Goal: Information Seeking & Learning: Learn about a topic

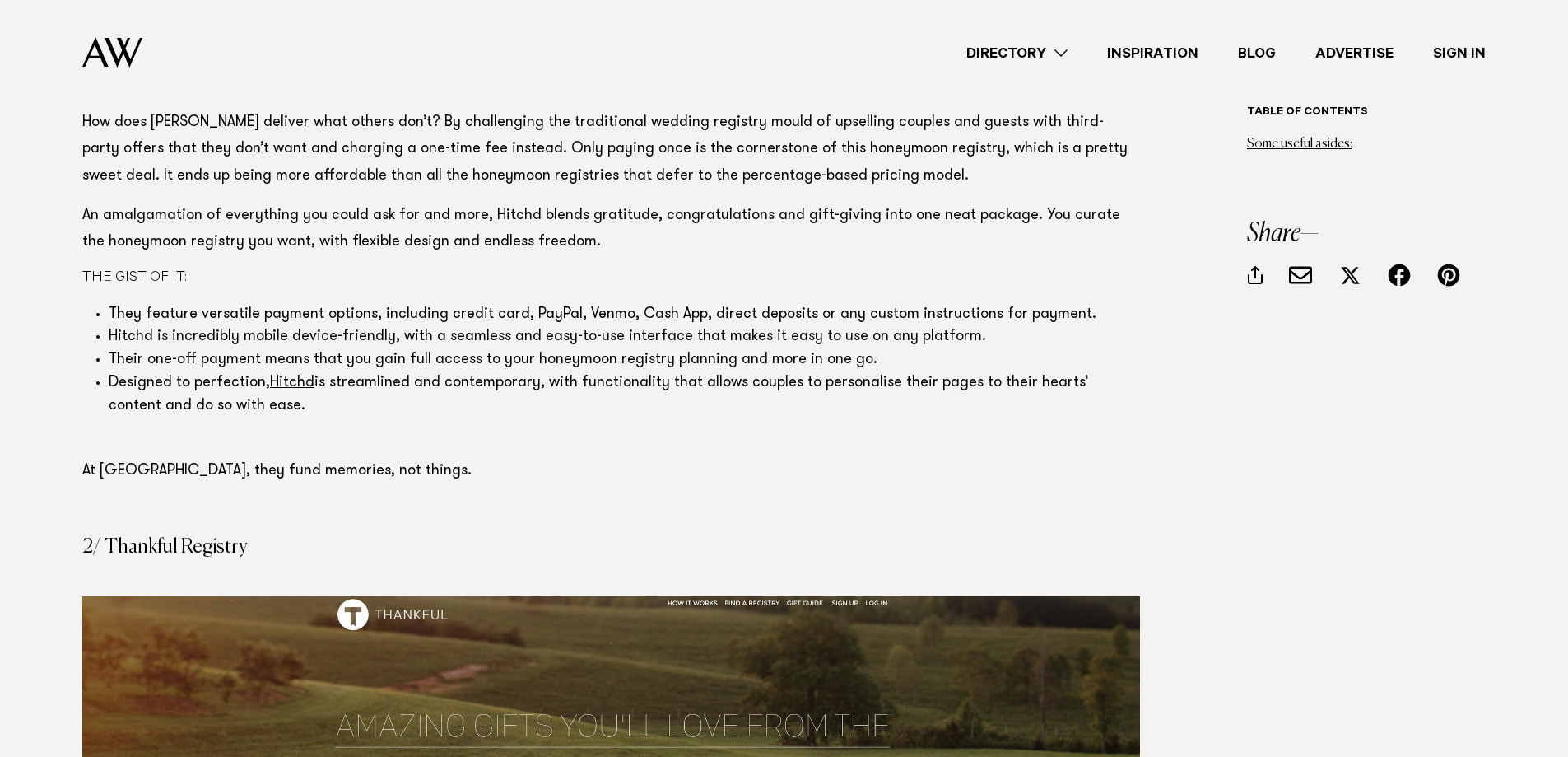
scroll to position [1486, 0]
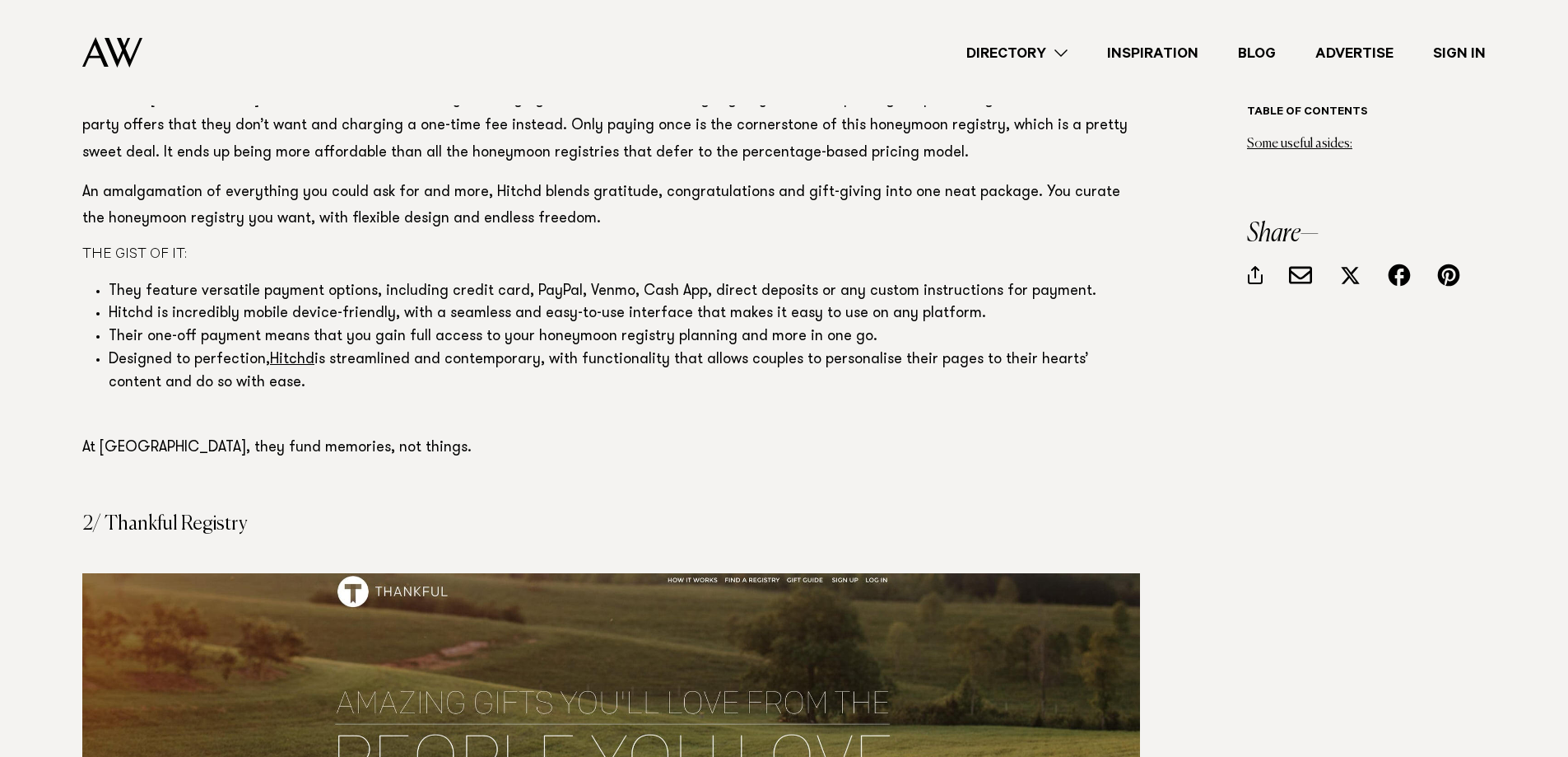
drag, startPoint x: 1569, startPoint y: 42, endPoint x: 1566, endPoint y: 163, distance: 121.0
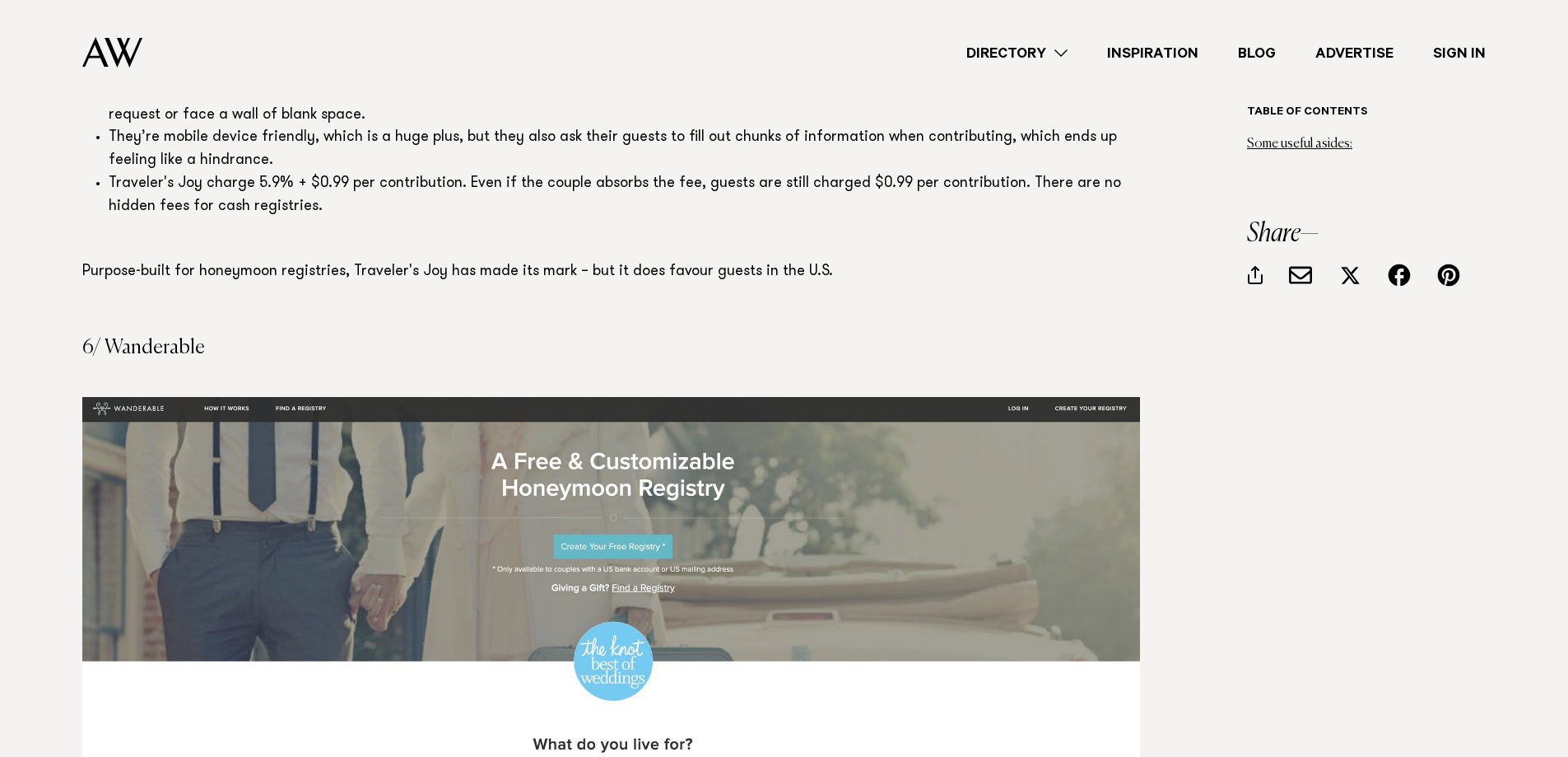
scroll to position [6246, 0]
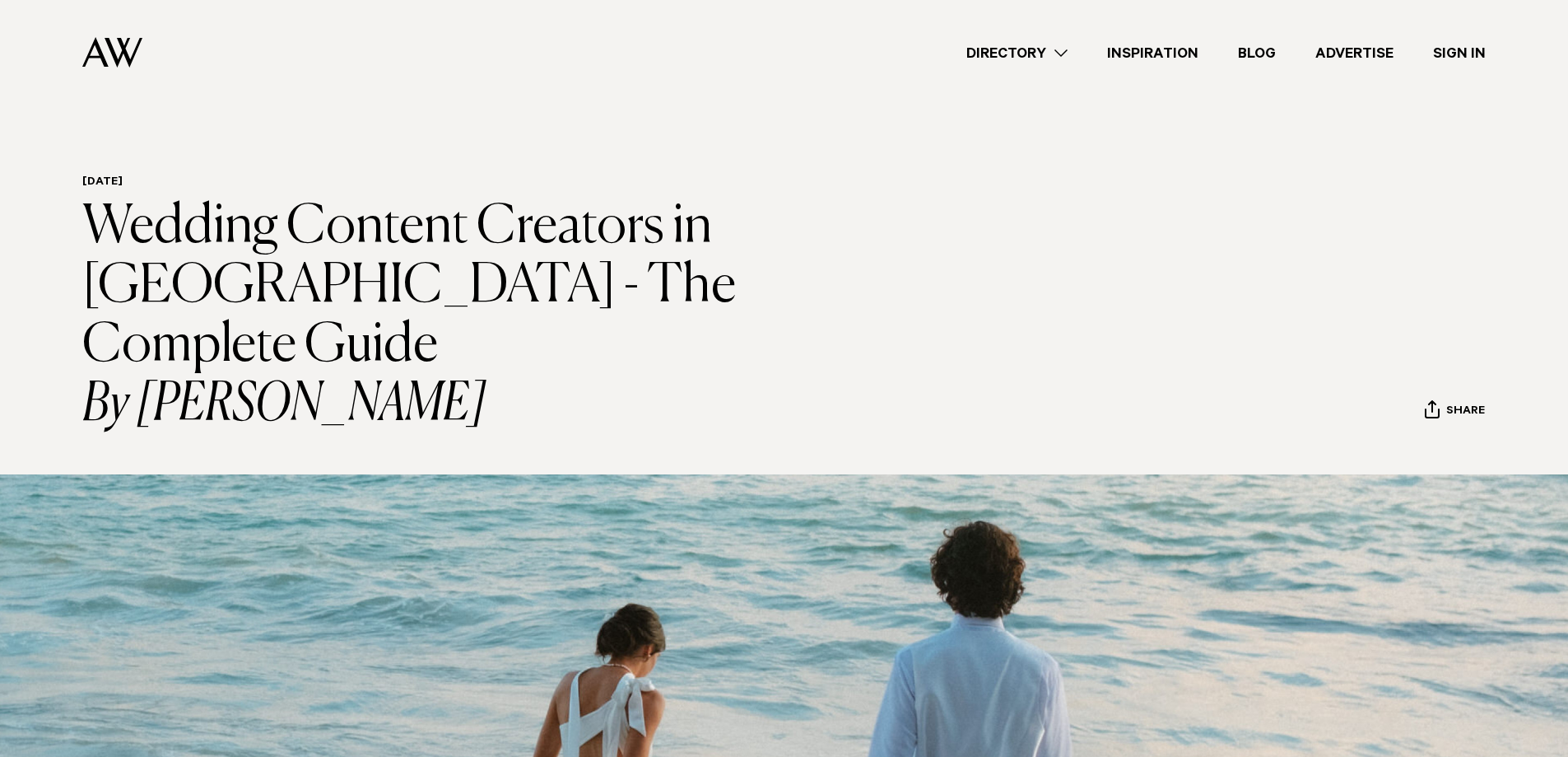
click at [1546, 190] on div "22 September 2024 Wedding Content Creators in NZ - The Complete Guide By Avya H…" at bounding box center [784, 725] width 1541 height 1100
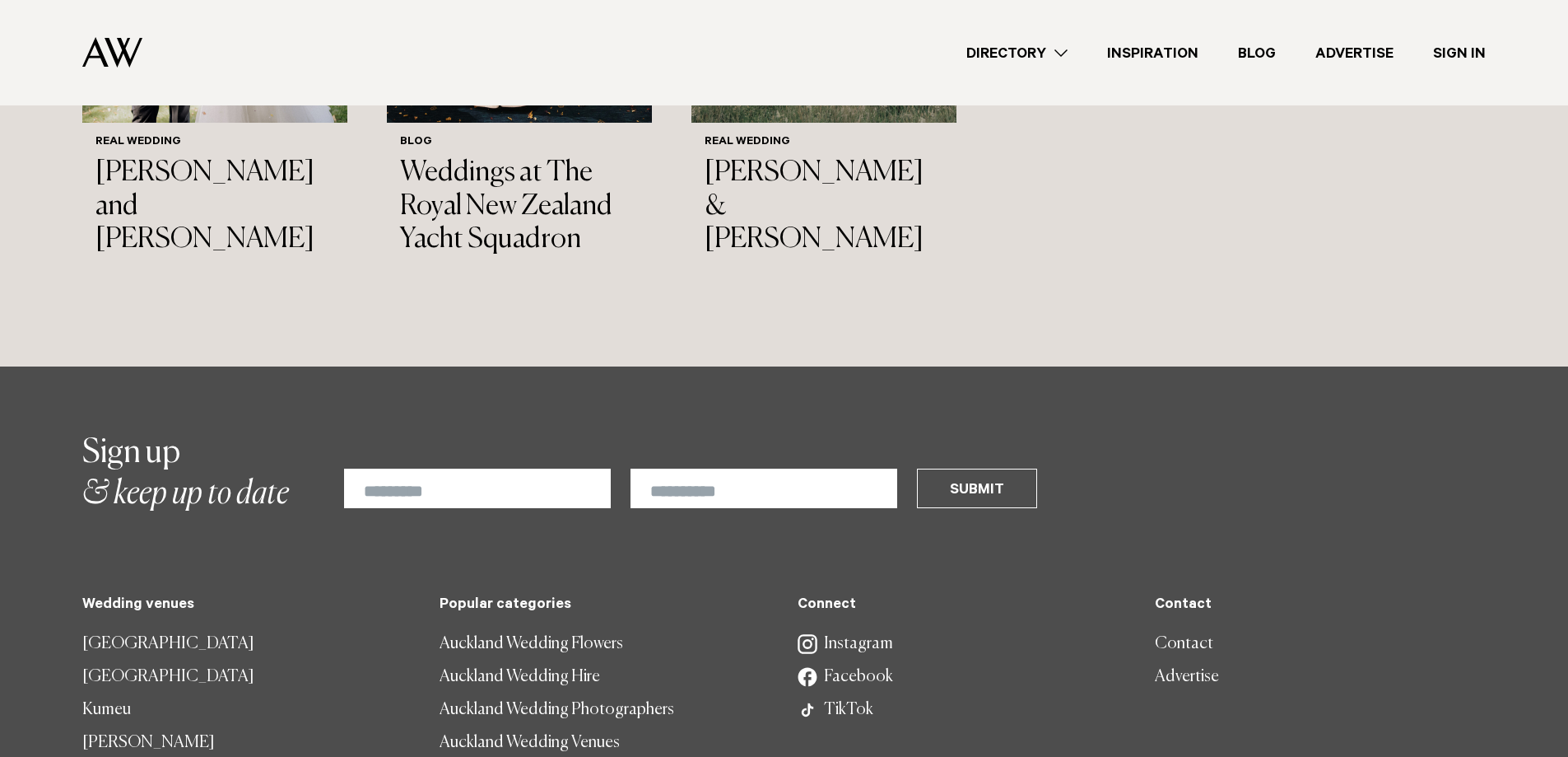
scroll to position [7839, 0]
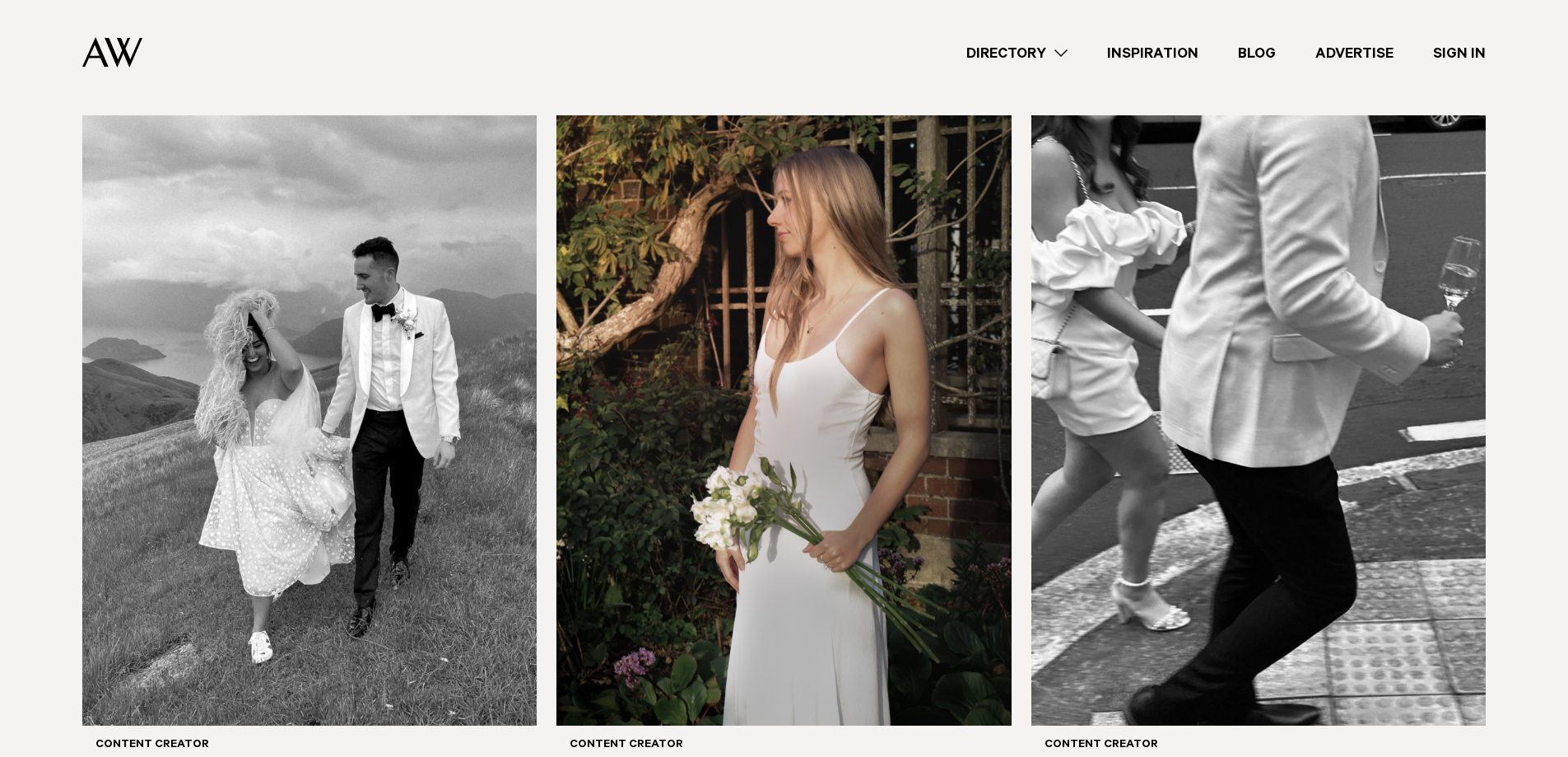
scroll to position [713, 0]
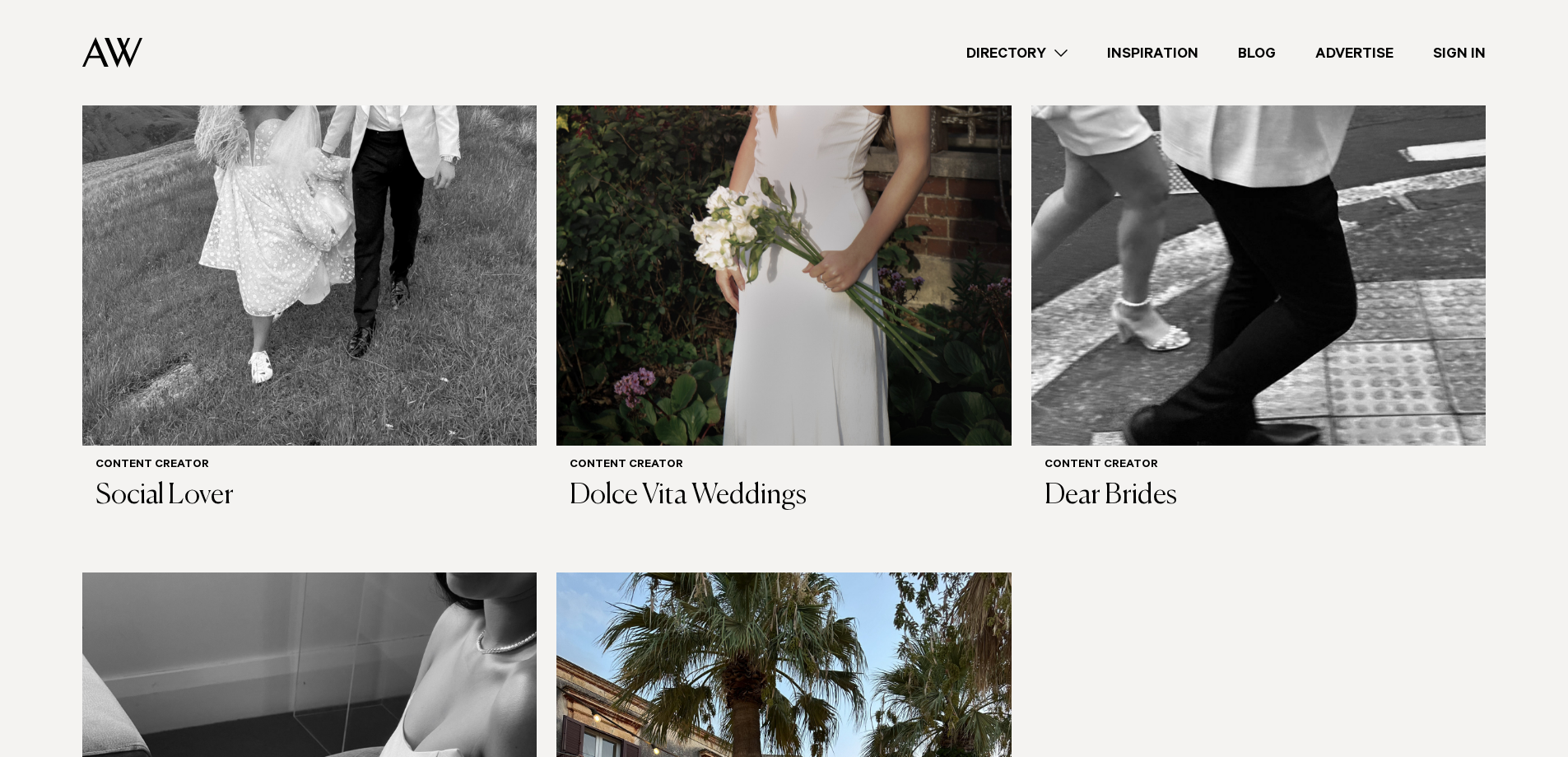
click at [1549, 331] on div "Wedding Content Creators in [GEOGRAPHIC_DATA] Wedding content creators have tak…" at bounding box center [784, 381] width 1541 height 1762
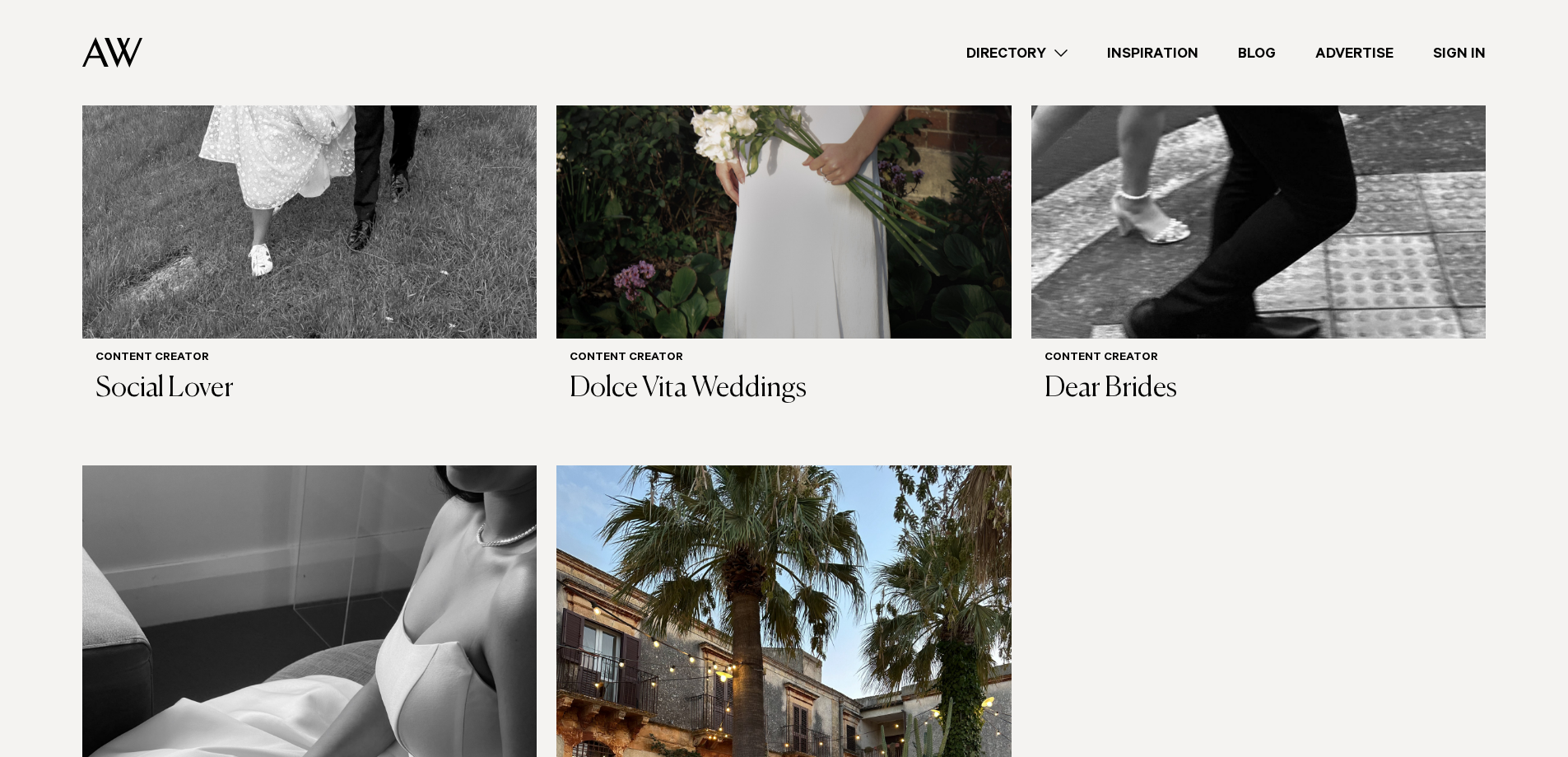
scroll to position [787, 0]
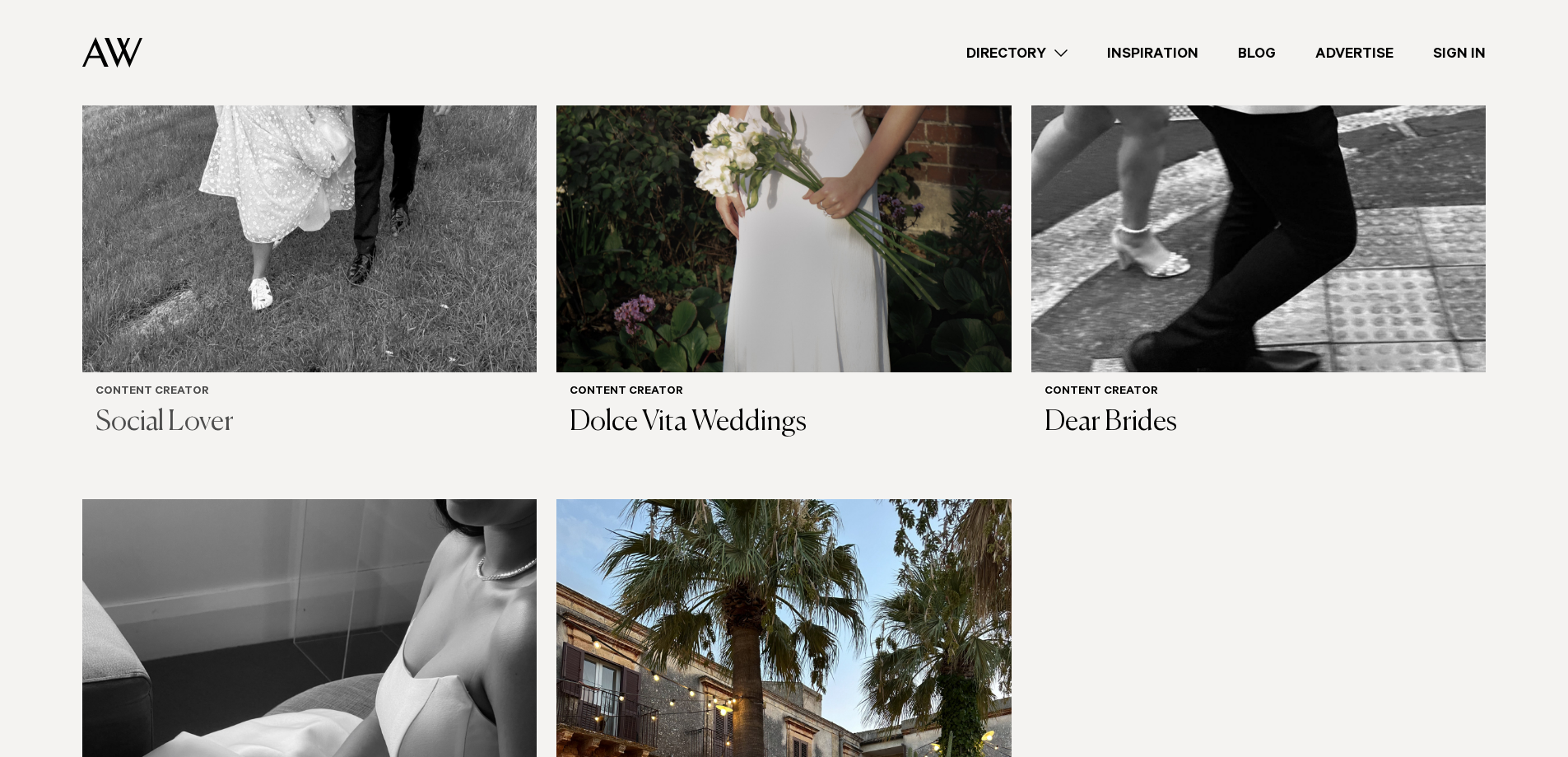
click at [294, 244] on img at bounding box center [309, 67] width 454 height 610
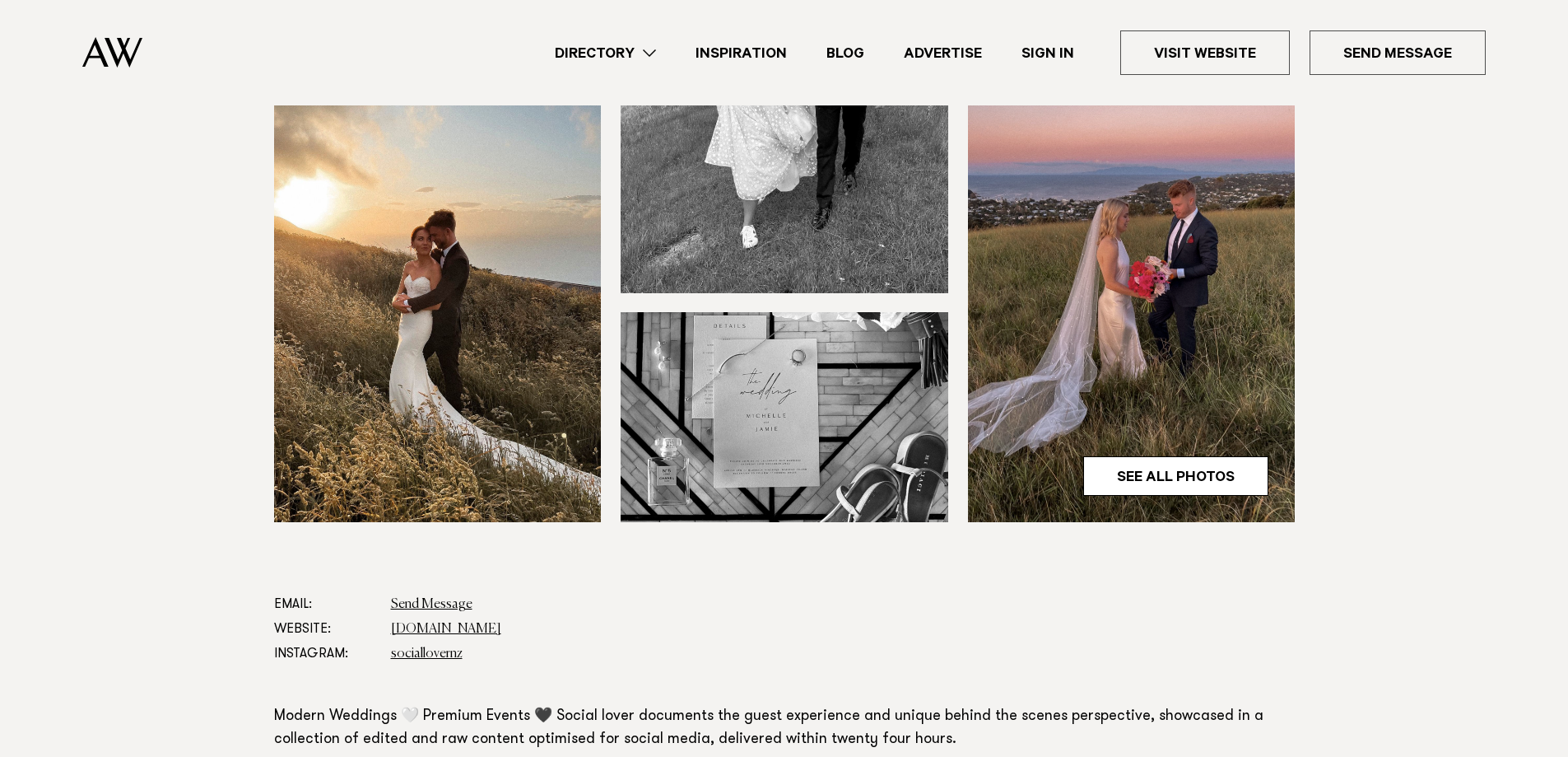
scroll to position [477, 0]
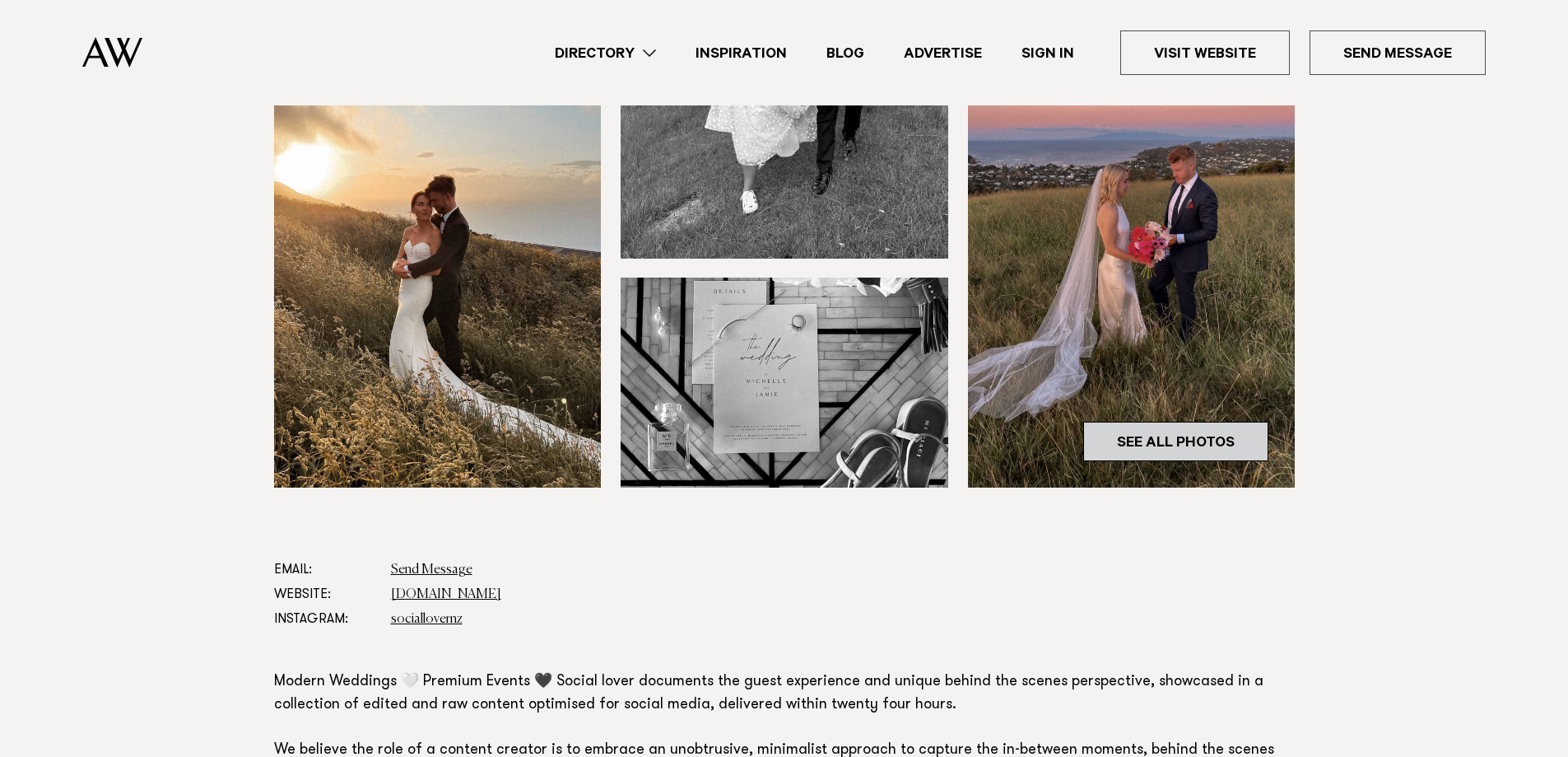
click at [1149, 436] on link "See All Photos" at bounding box center [1175, 441] width 185 height 39
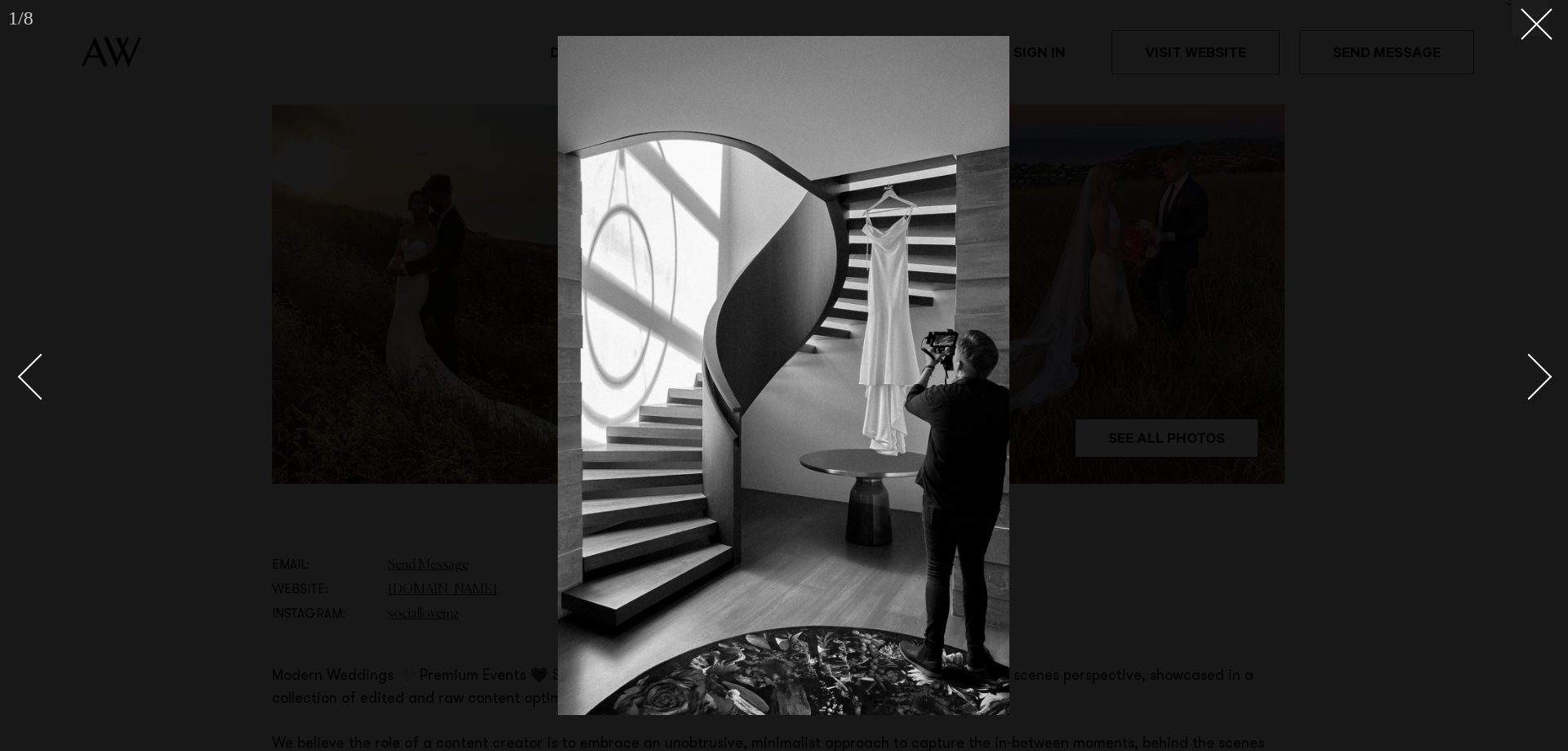
click at [1535, 383] on div "Next slide" at bounding box center [1529, 376] width 47 height 47
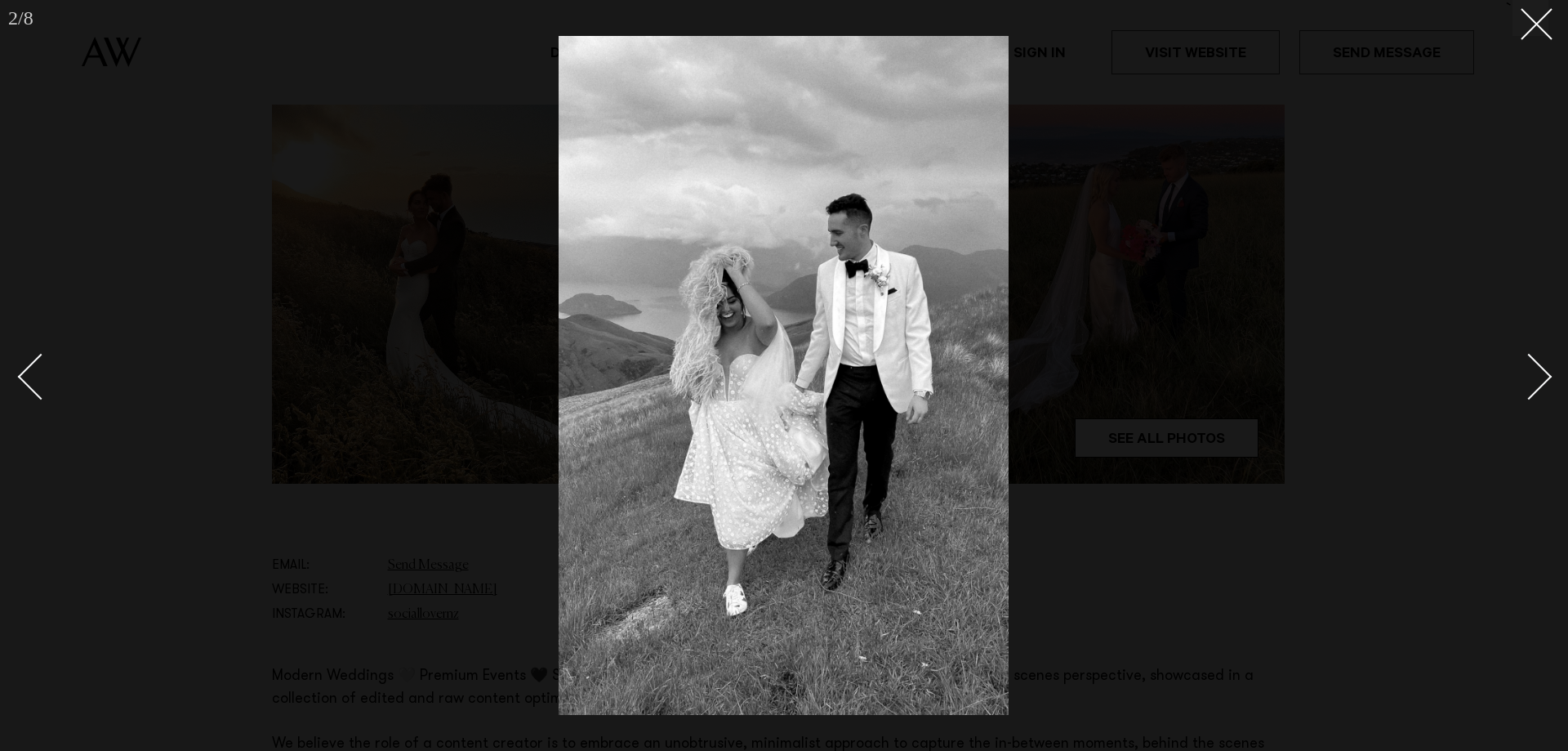
click at [1535, 383] on div "Next slide" at bounding box center [1529, 376] width 47 height 47
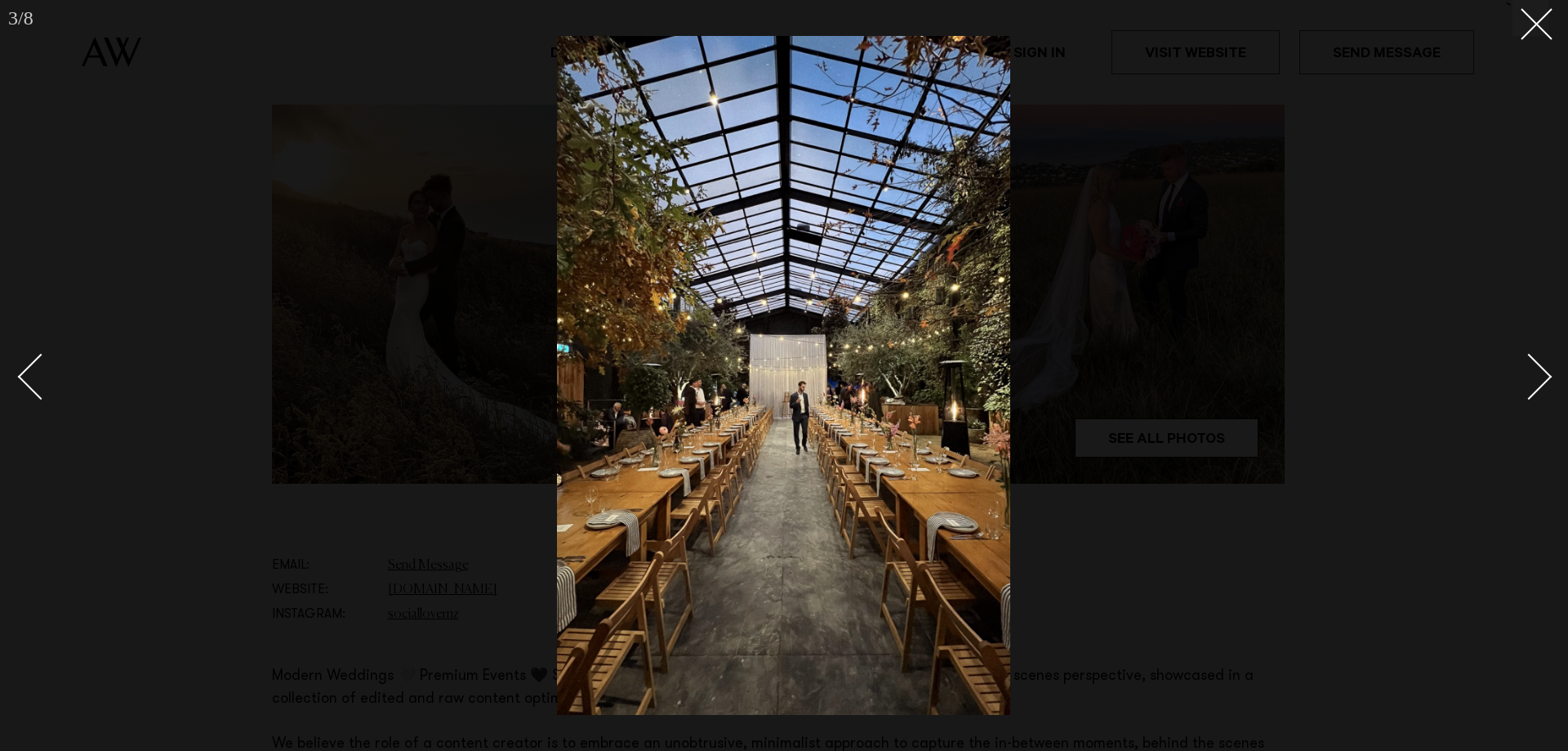
click at [1535, 383] on div "Next slide" at bounding box center [1529, 376] width 47 height 47
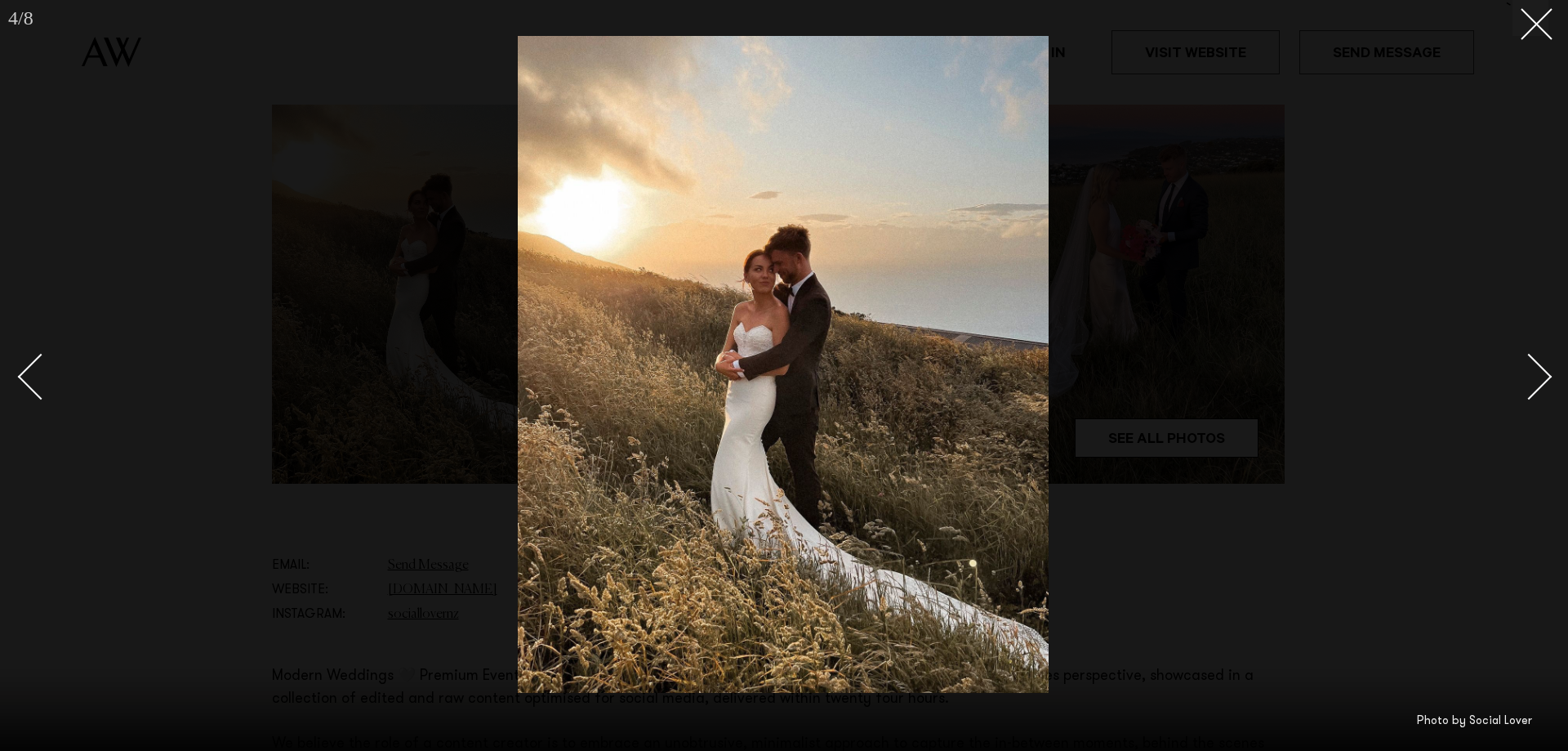
click at [1535, 383] on div "Next slide" at bounding box center [1529, 376] width 47 height 47
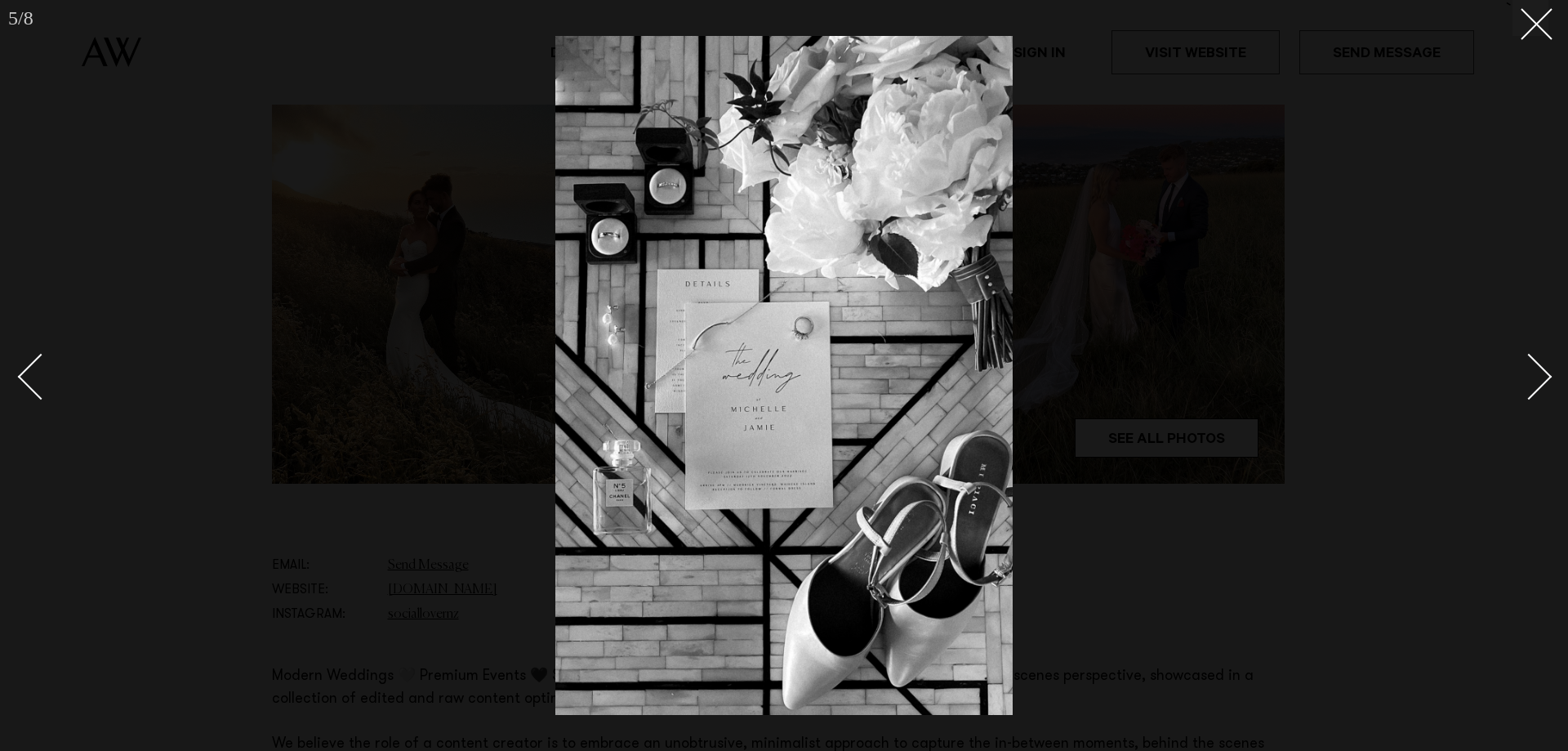
click at [1535, 383] on div "Next slide" at bounding box center [1529, 376] width 47 height 47
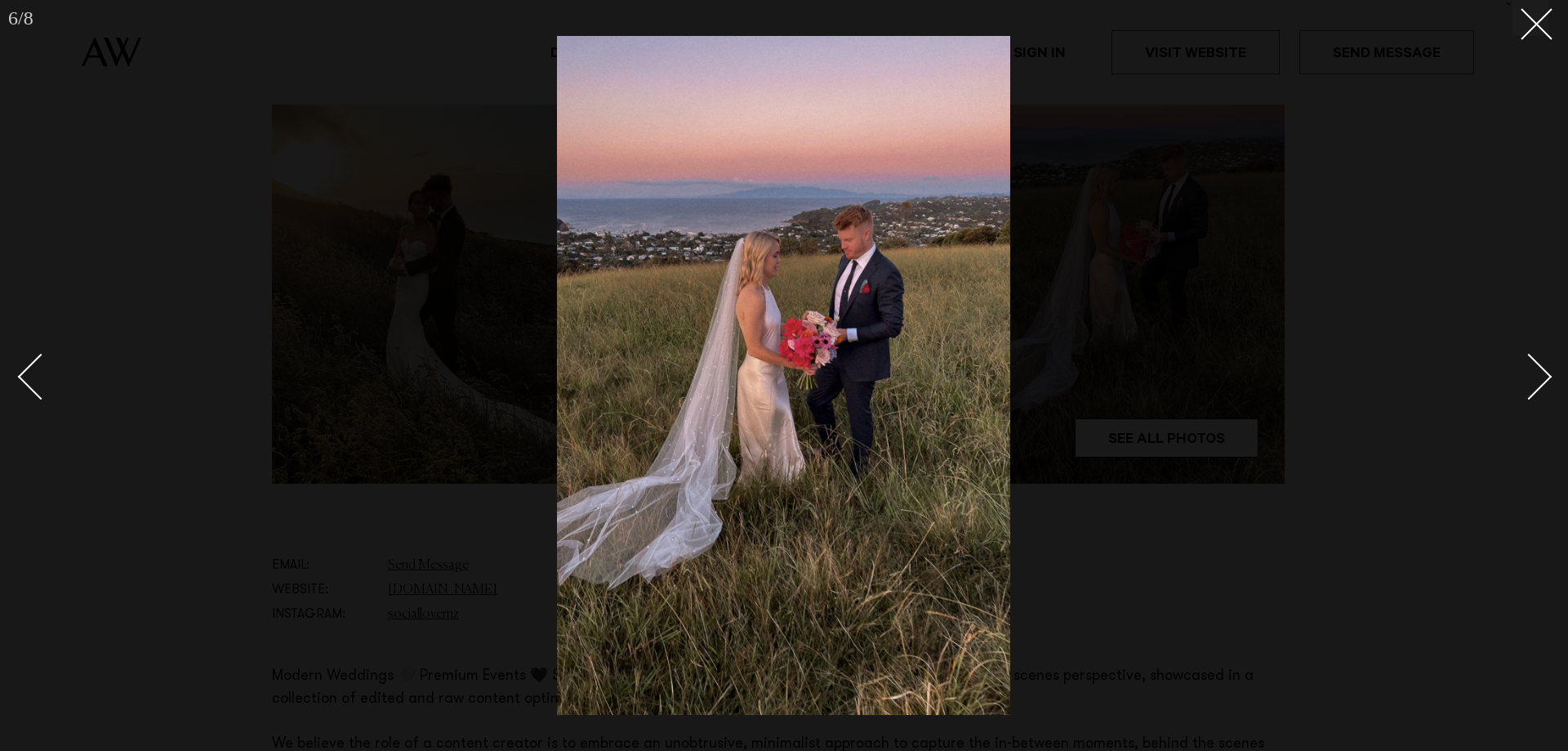
click at [1535, 383] on div "Next slide" at bounding box center [1529, 376] width 47 height 47
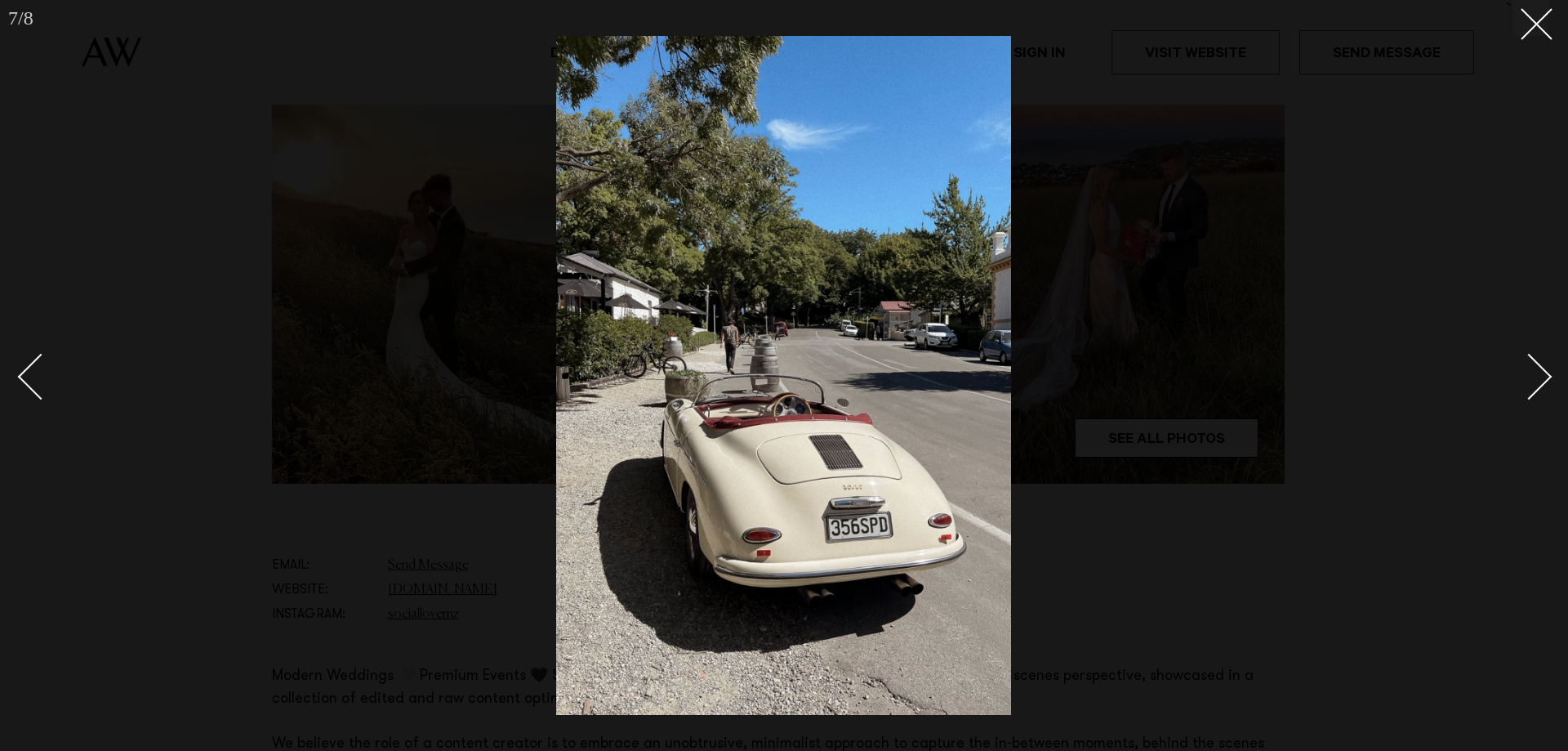
click at [1535, 383] on div "Next slide" at bounding box center [1529, 376] width 47 height 47
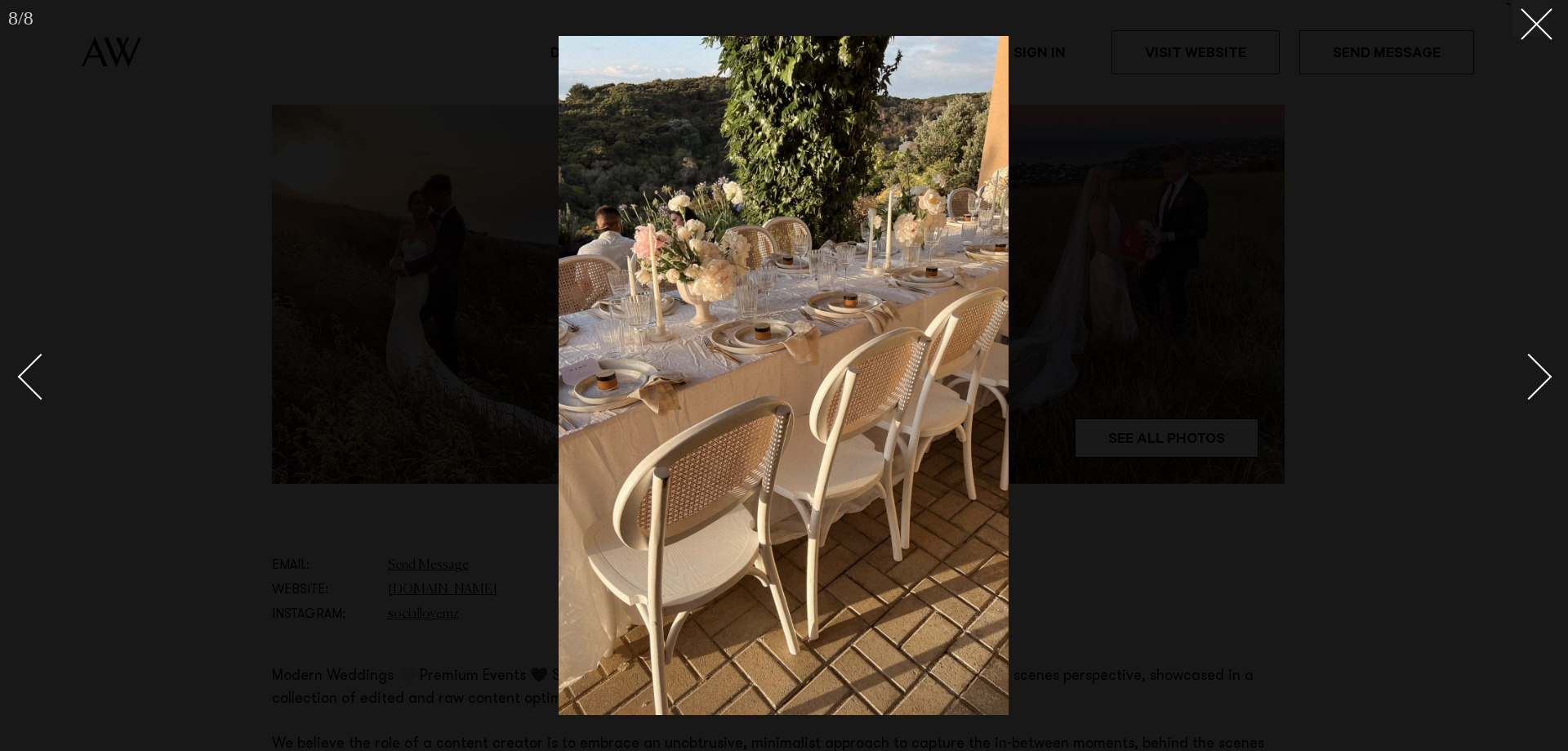
click at [1535, 383] on div "Next slide" at bounding box center [1529, 376] width 47 height 47
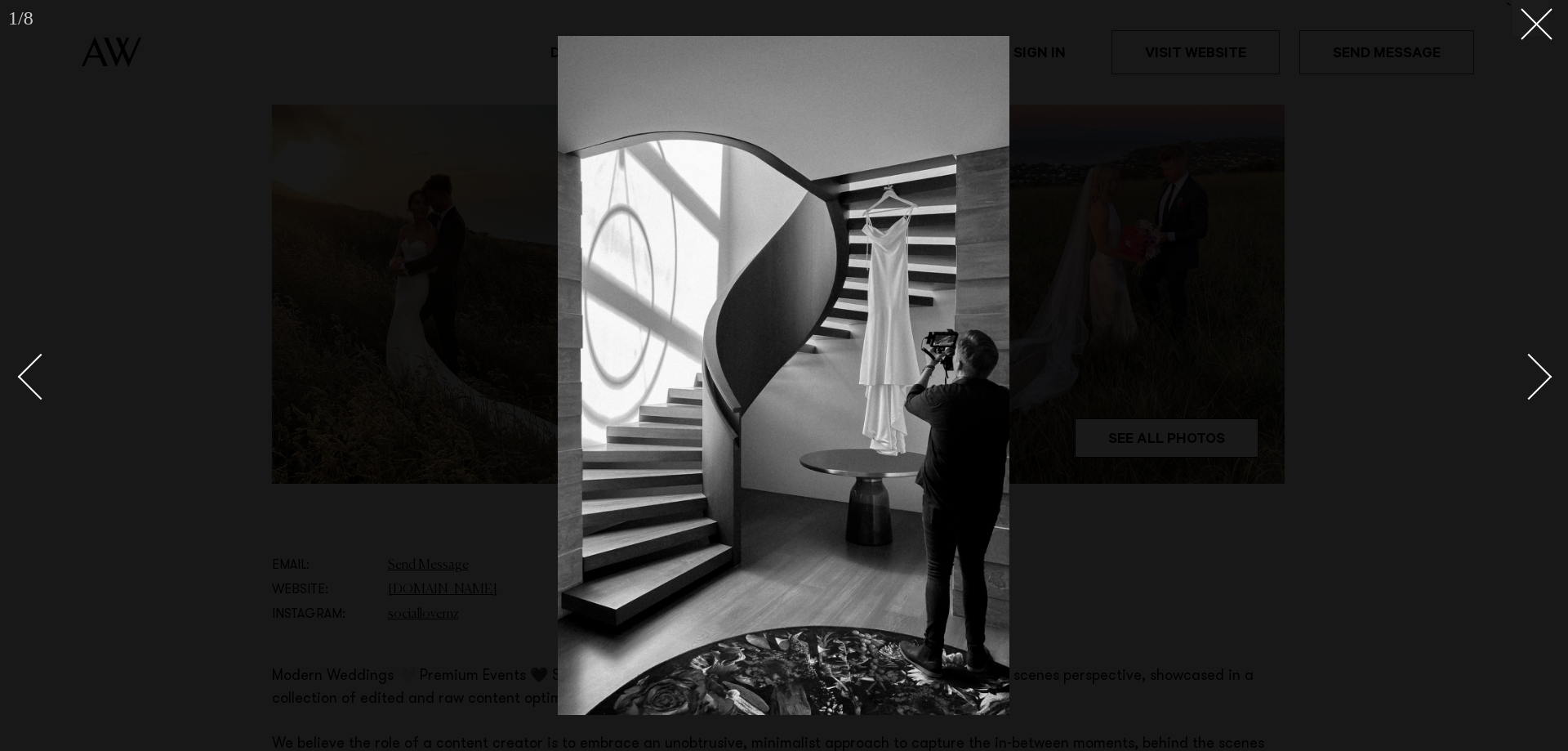
click at [1535, 383] on div "Next slide" at bounding box center [1529, 376] width 47 height 47
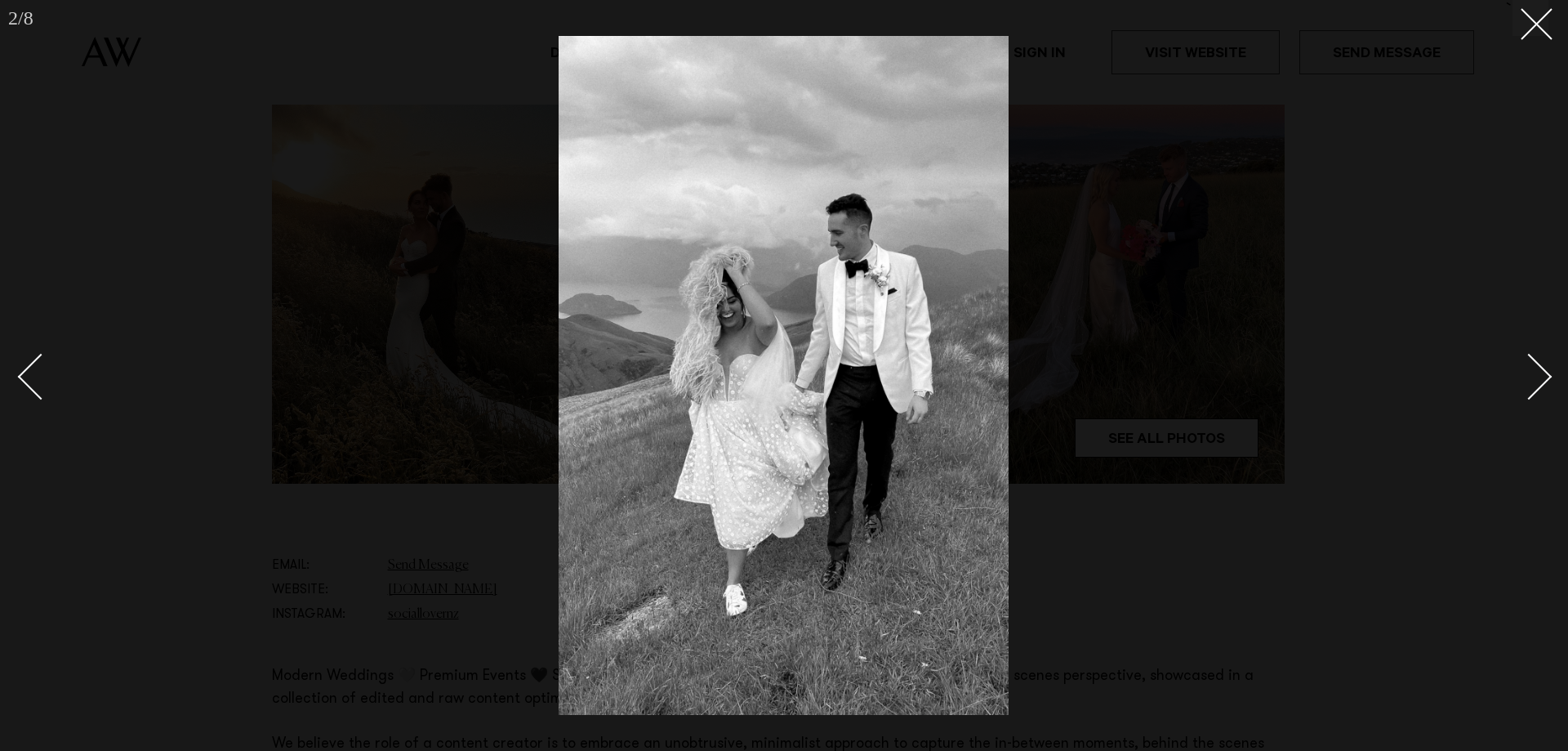
click at [1535, 383] on div "Next slide" at bounding box center [1529, 376] width 47 height 47
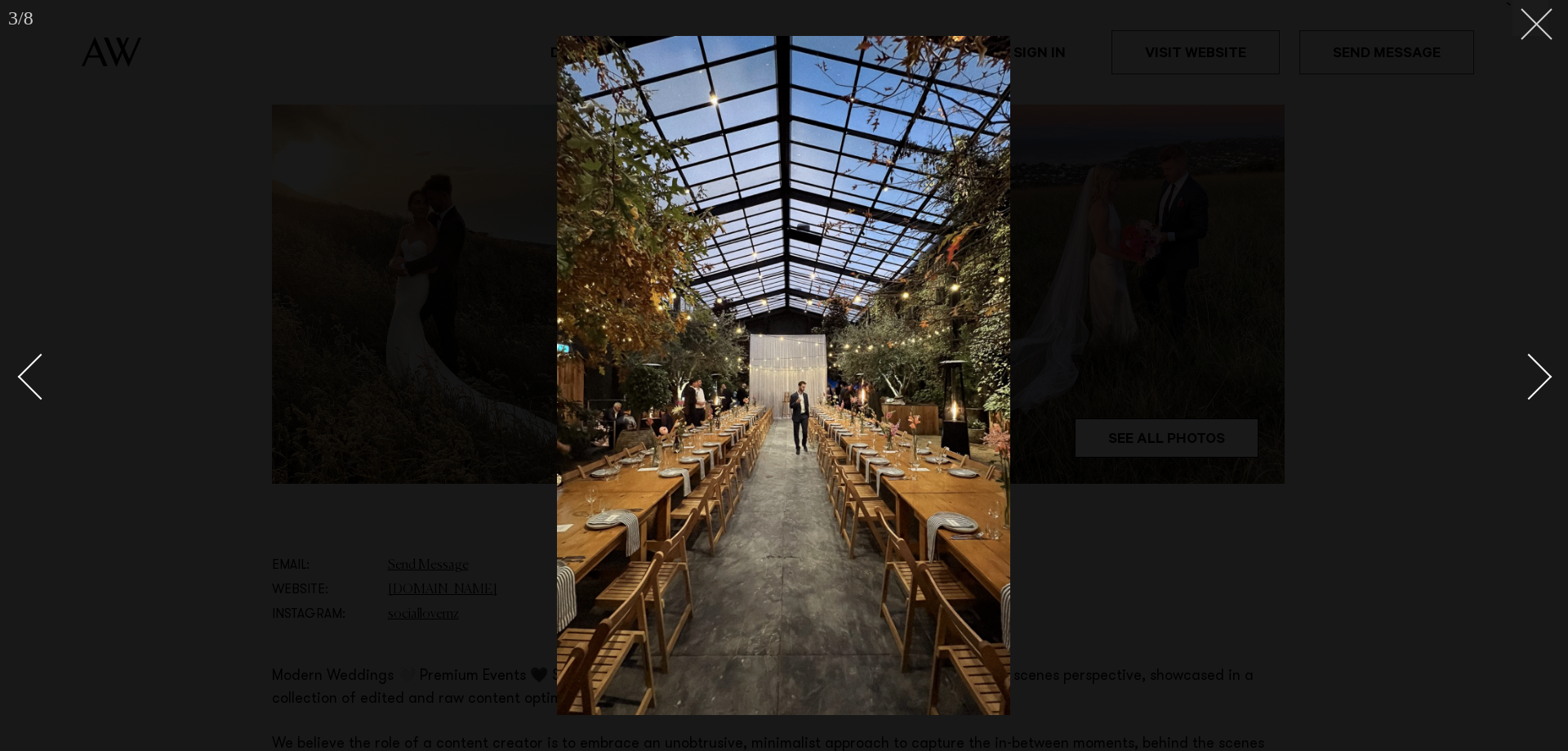
click at [1545, 26] on button at bounding box center [1530, 18] width 36 height 36
